Goal: Task Accomplishment & Management: Use online tool/utility

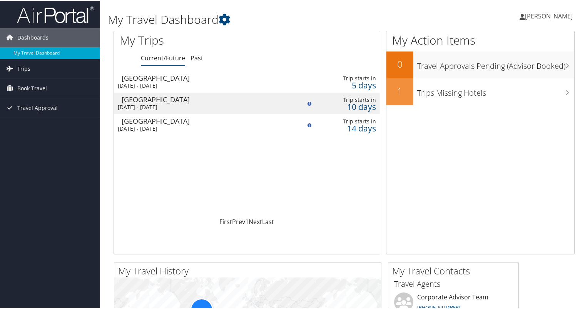
click at [178, 105] on div "Sat 20 Sep 2025 - Sun 28 Sep 2025" at bounding box center [203, 106] width 170 height 7
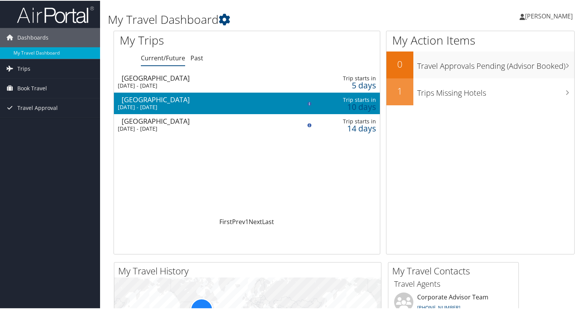
click at [178, 105] on div "Sat 20 Sep 2025 - Sun 28 Sep 2025" at bounding box center [203, 106] width 170 height 7
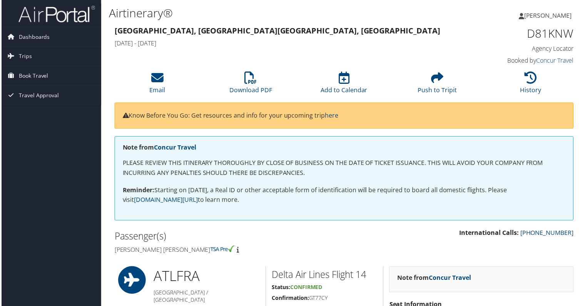
click at [554, 60] on link "Concur Travel" at bounding box center [555, 61] width 37 height 8
click at [545, 15] on span "[PERSON_NAME]" at bounding box center [549, 15] width 48 height 8
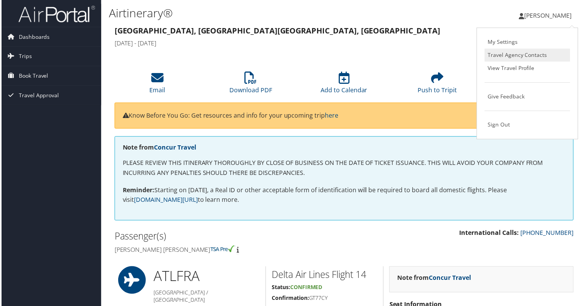
click at [524, 57] on link "Travel Agency Contacts" at bounding box center [528, 55] width 86 height 13
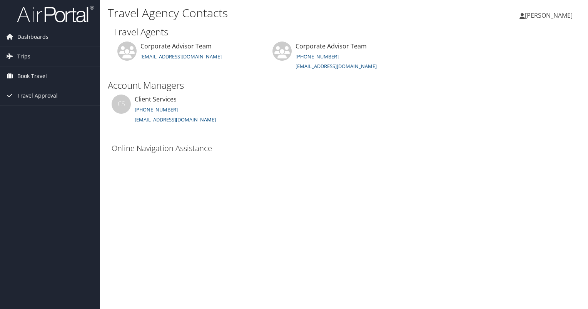
click at [45, 79] on span "Book Travel" at bounding box center [32, 76] width 30 height 19
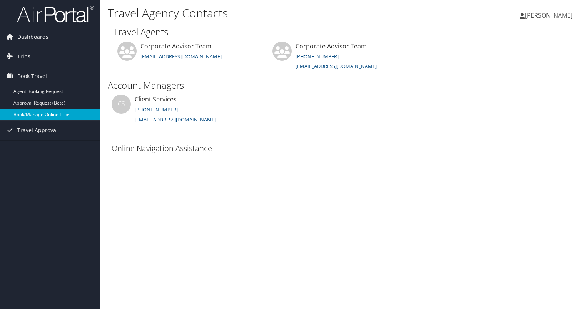
click at [47, 115] on link "Book/Manage Online Trips" at bounding box center [50, 115] width 100 height 12
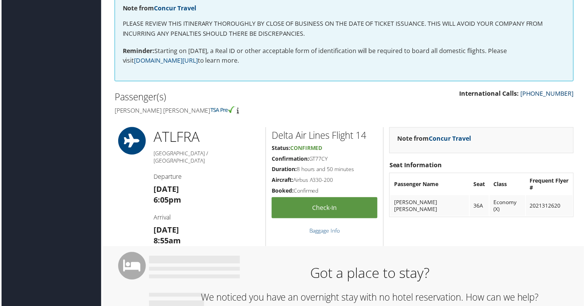
scroll to position [154, 0]
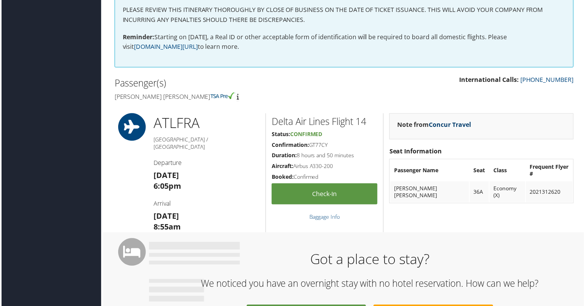
click at [453, 125] on link "Concur Travel" at bounding box center [450, 125] width 42 height 8
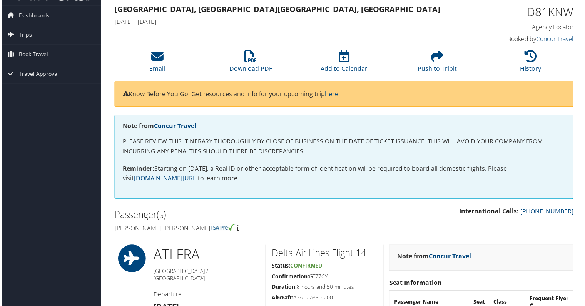
scroll to position [0, 0]
